Goal: Navigation & Orientation: Find specific page/section

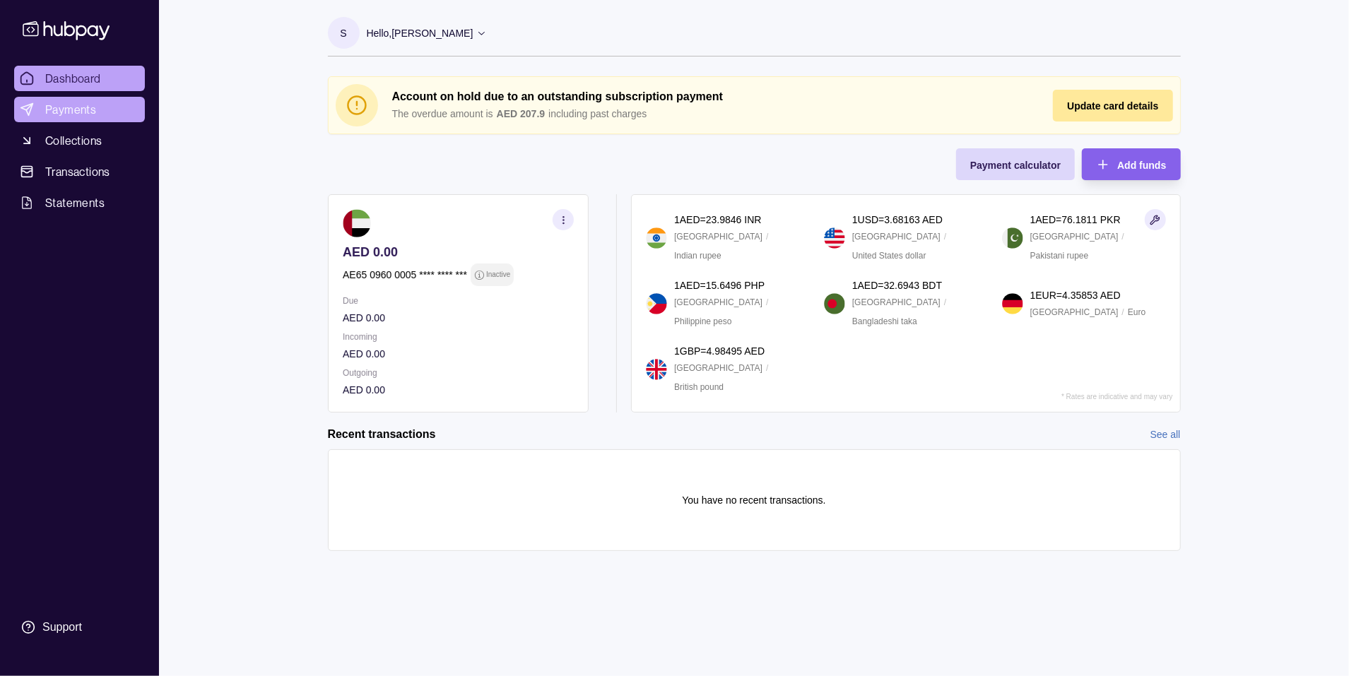
click at [75, 110] on span "Payments" at bounding box center [70, 109] width 51 height 17
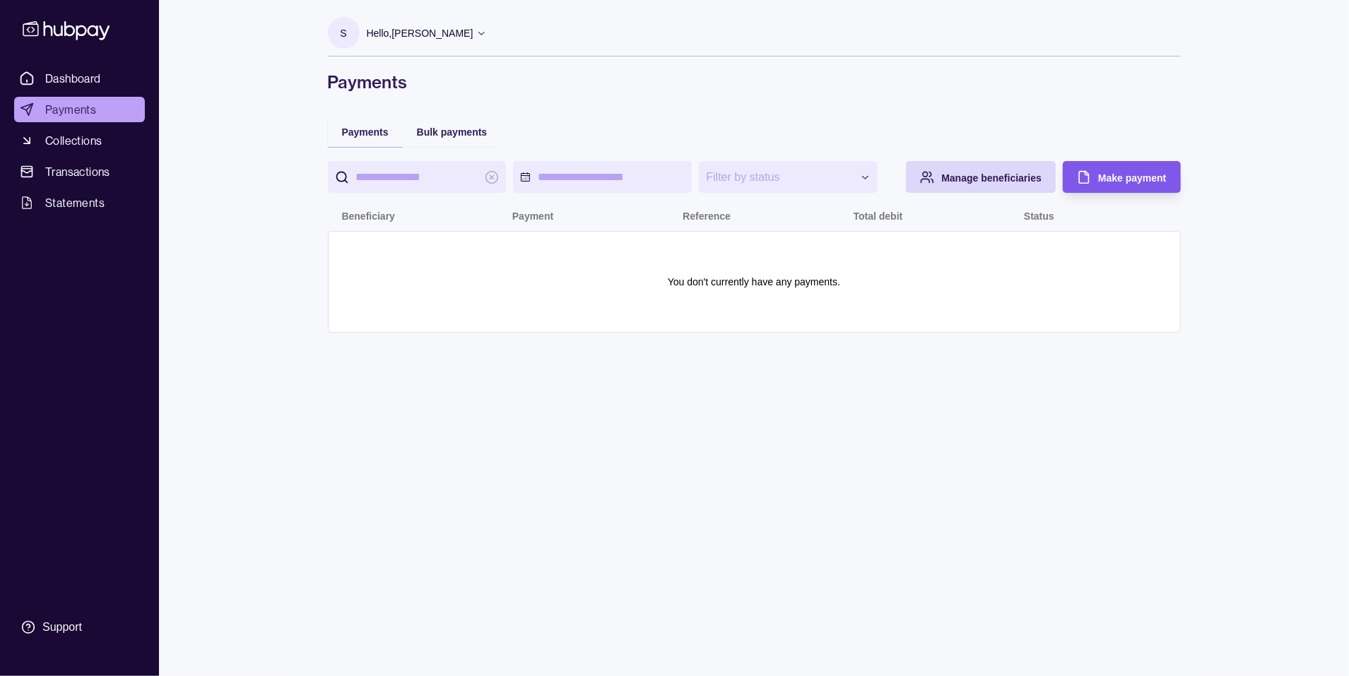
click at [1120, 177] on span "Make payment" at bounding box center [1132, 177] width 68 height 11
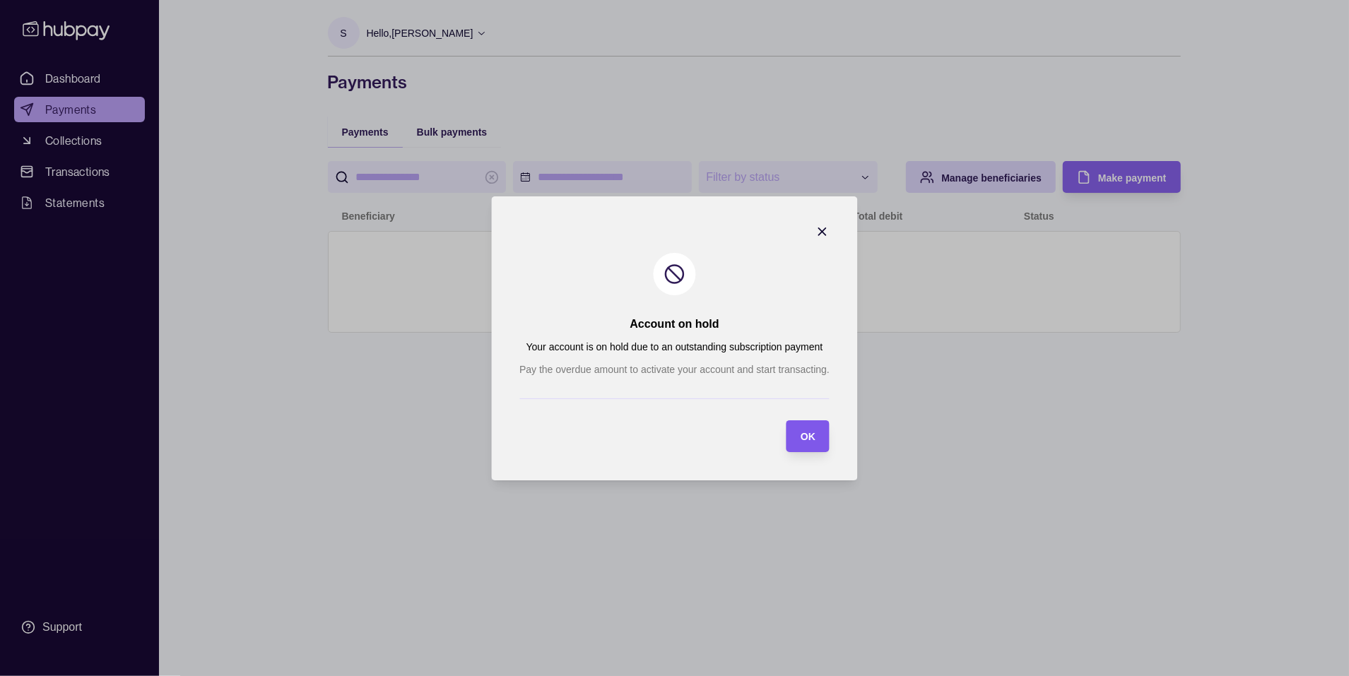
click at [799, 438] on div "OK" at bounding box center [798, 437] width 36 height 32
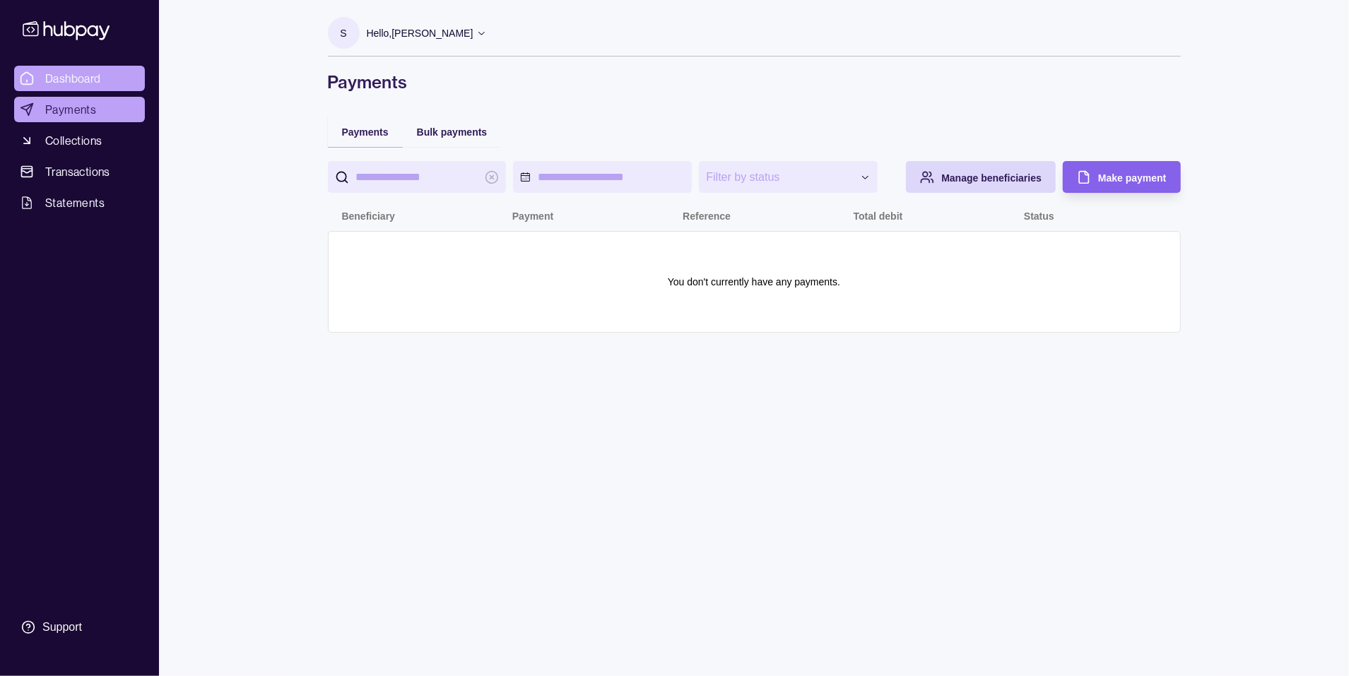
click at [92, 78] on span "Dashboard" at bounding box center [73, 78] width 56 height 17
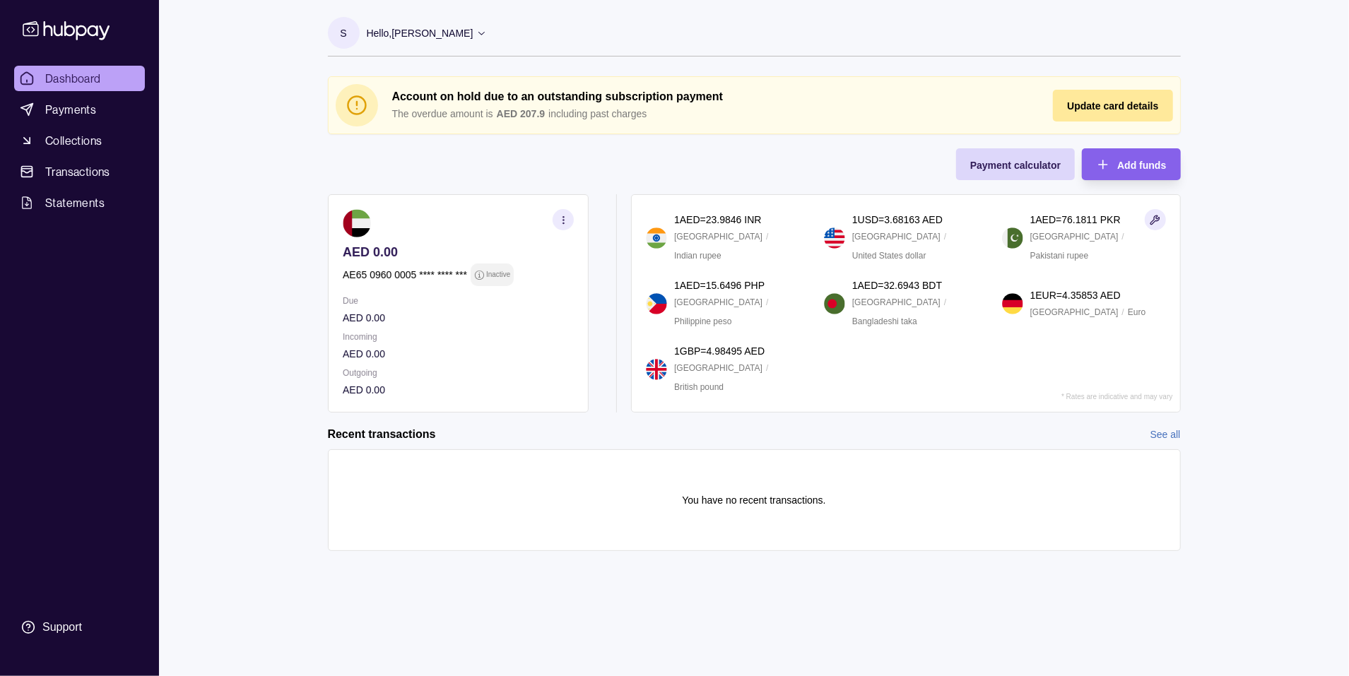
click at [491, 273] on p "Inactive" at bounding box center [498, 275] width 24 height 16
click at [98, 170] on span "Transactions" at bounding box center [77, 171] width 65 height 17
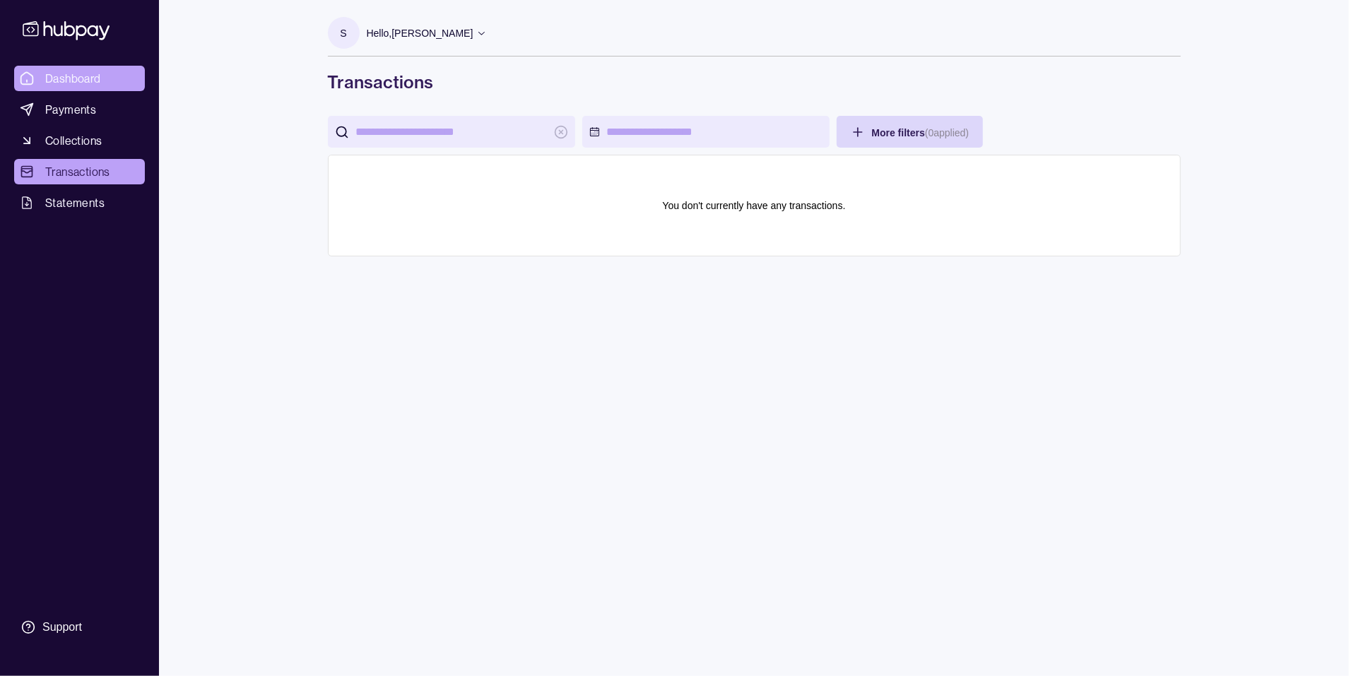
click at [84, 78] on span "Dashboard" at bounding box center [73, 78] width 56 height 17
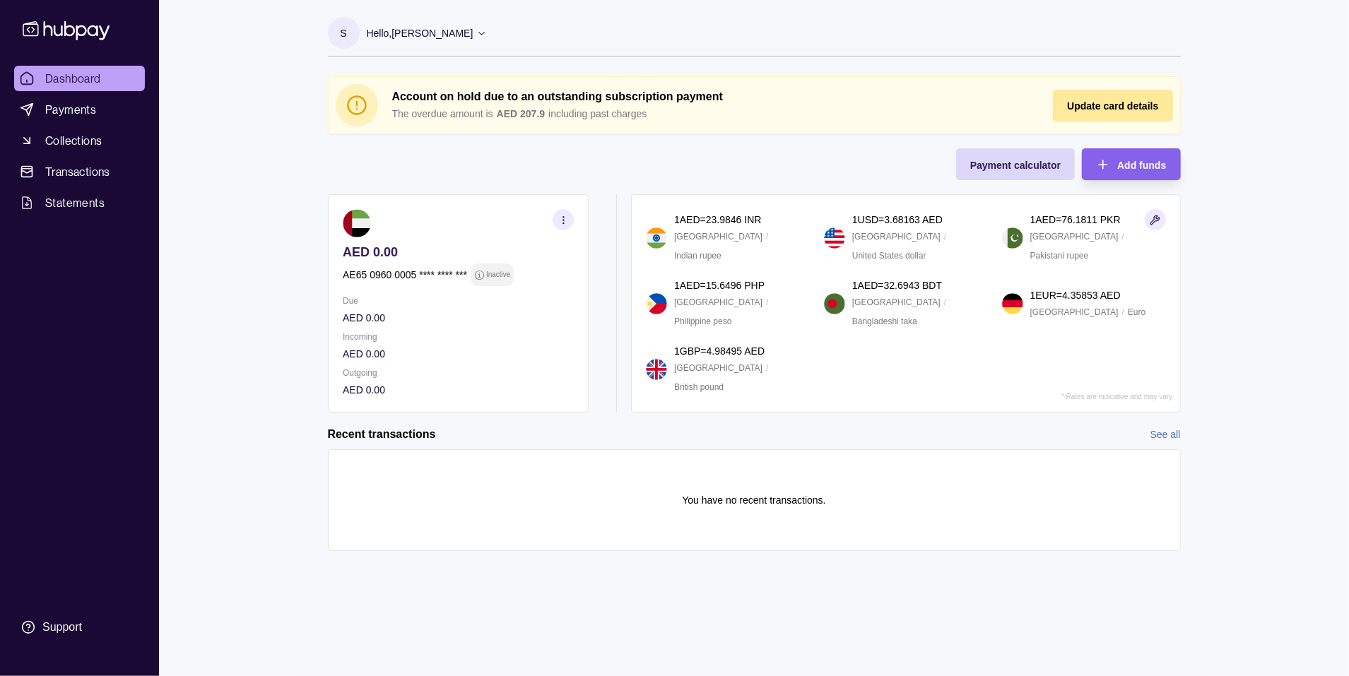
click at [458, 35] on div "Hello, [PERSON_NAME]" at bounding box center [427, 33] width 121 height 30
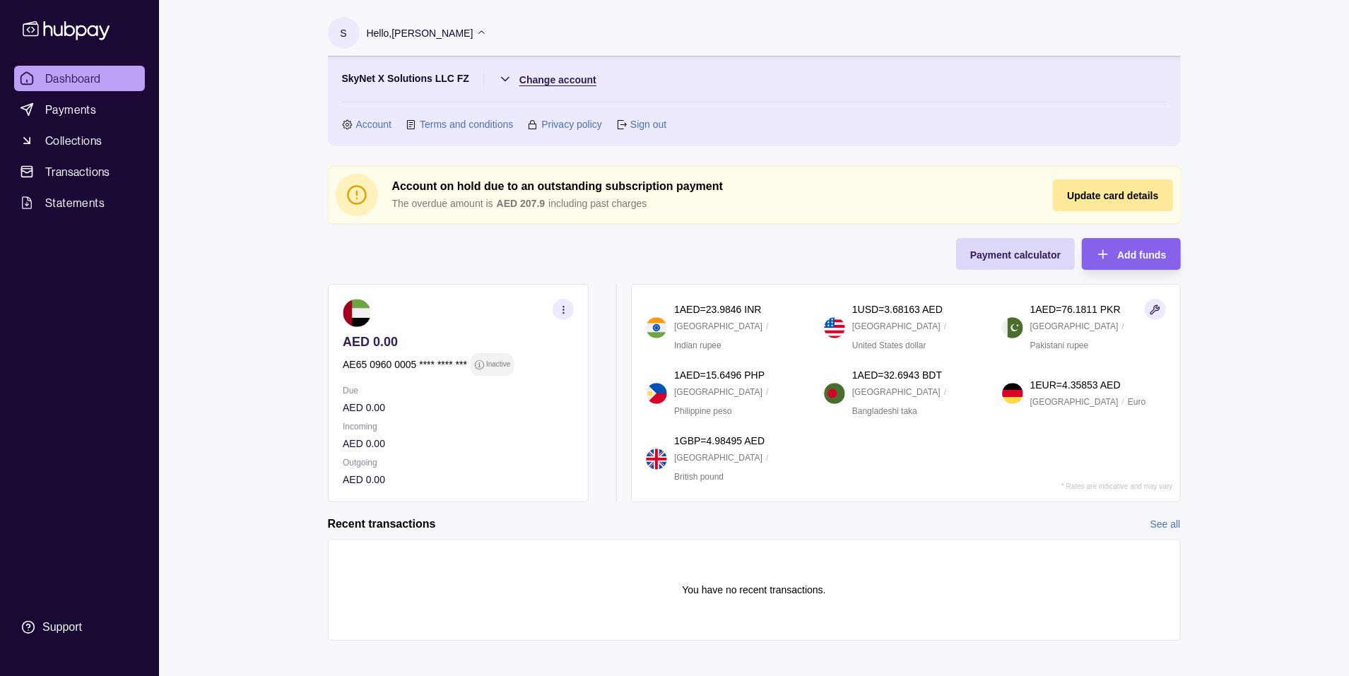
click at [580, 78] on html "Dashboard Payments Collections Transactions Statements Support S Hello, [PERSON…" at bounding box center [674, 343] width 1349 height 686
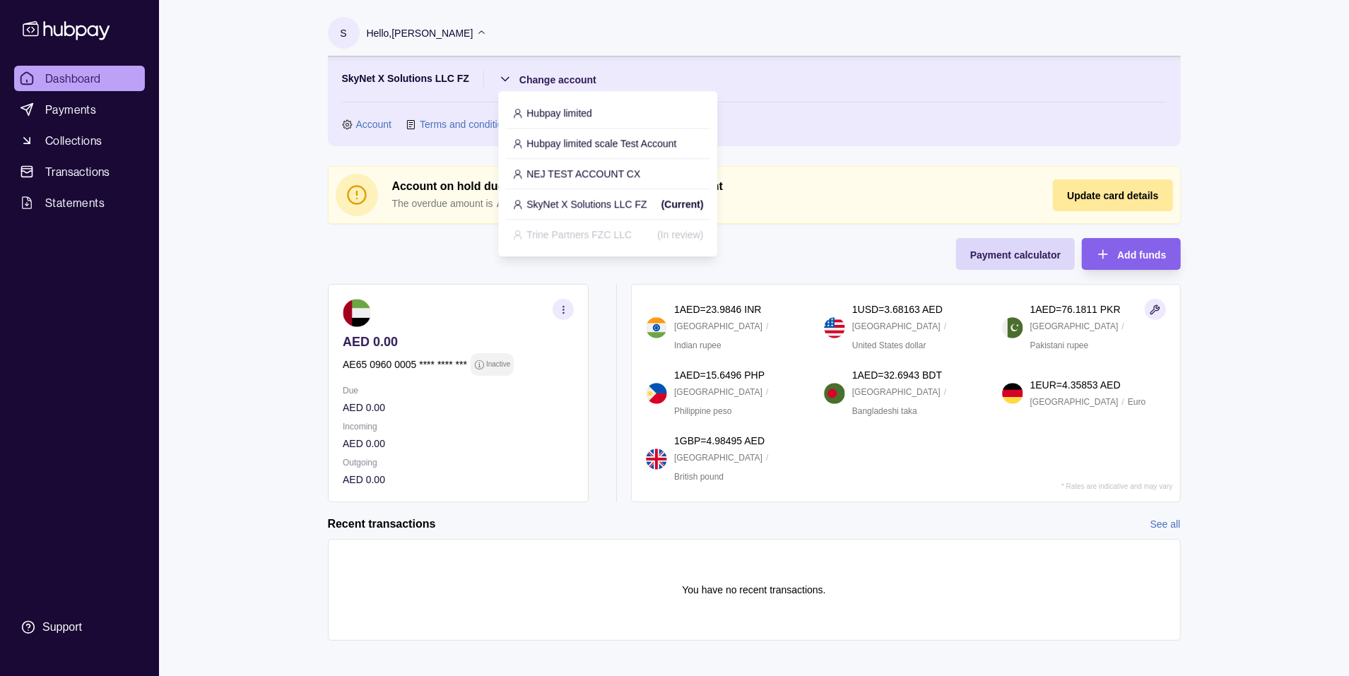
click at [601, 139] on p "Hubpay limited scale Test Account" at bounding box center [602, 144] width 150 height 16
